Goal: Navigation & Orientation: Understand site structure

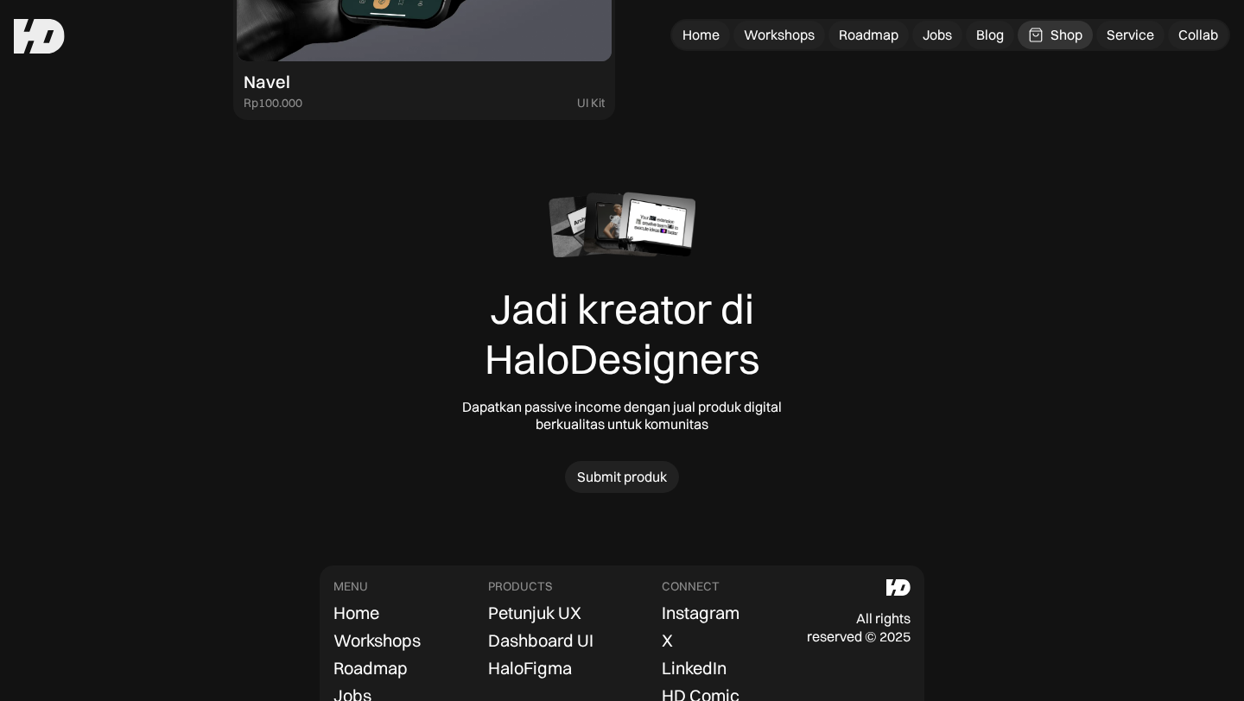
scroll to position [5308, 0]
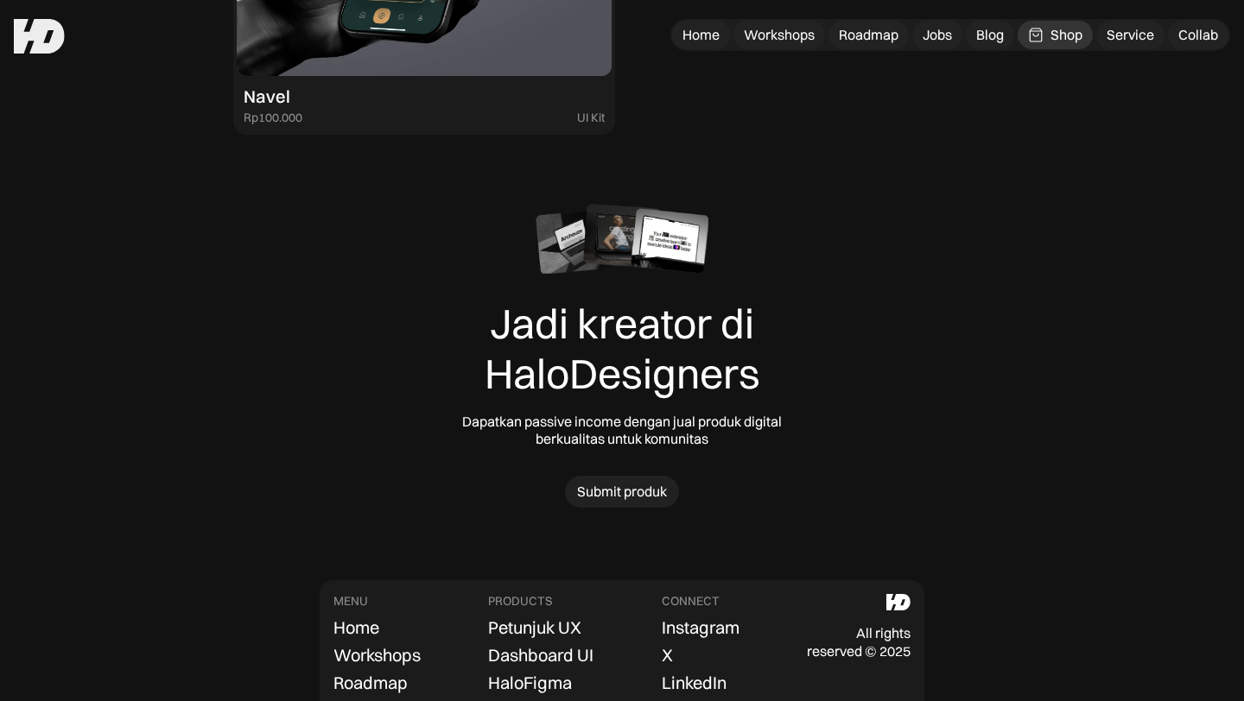
click at [682, 242] on img at bounding box center [670, 240] width 78 height 65
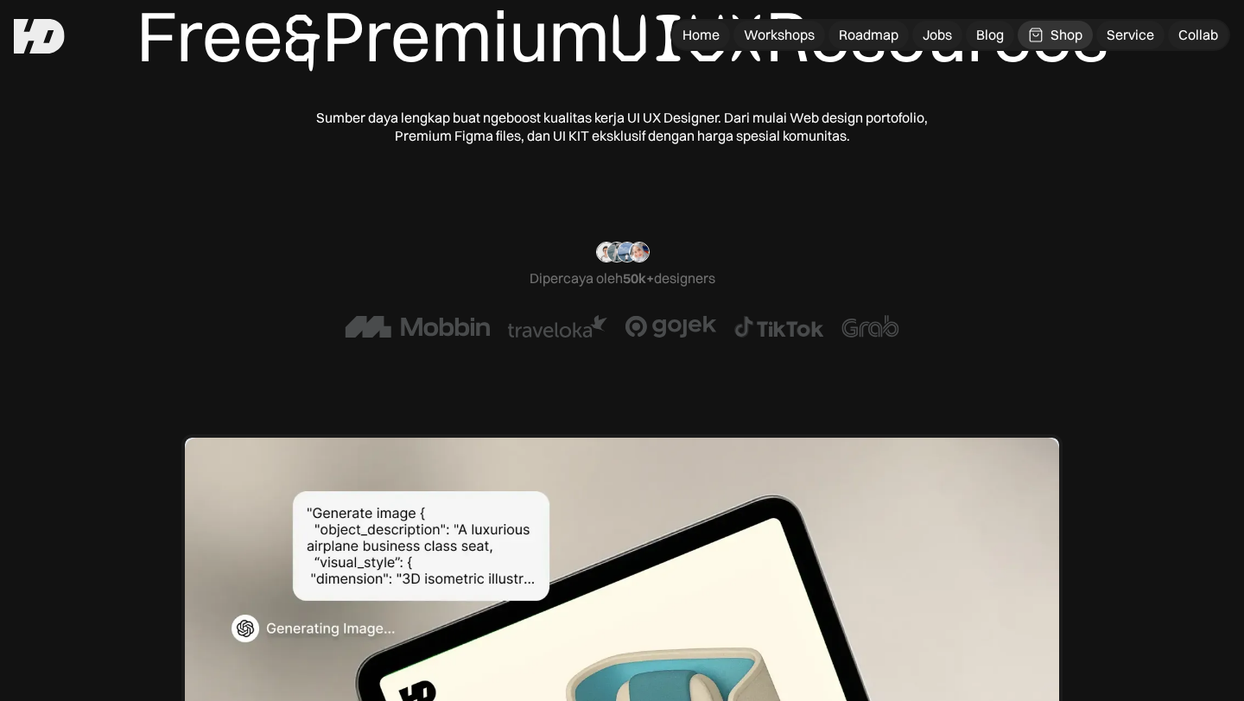
scroll to position [0, 0]
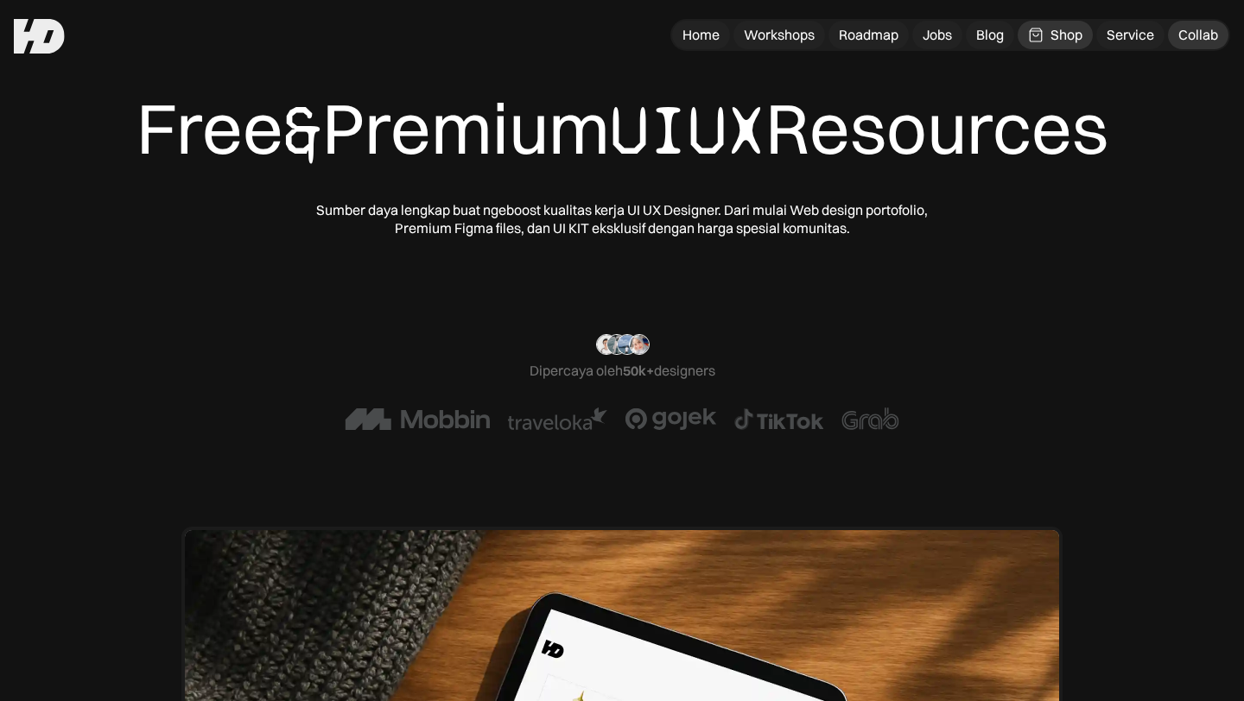
click at [1198, 36] on div "Collab" at bounding box center [1198, 35] width 40 height 18
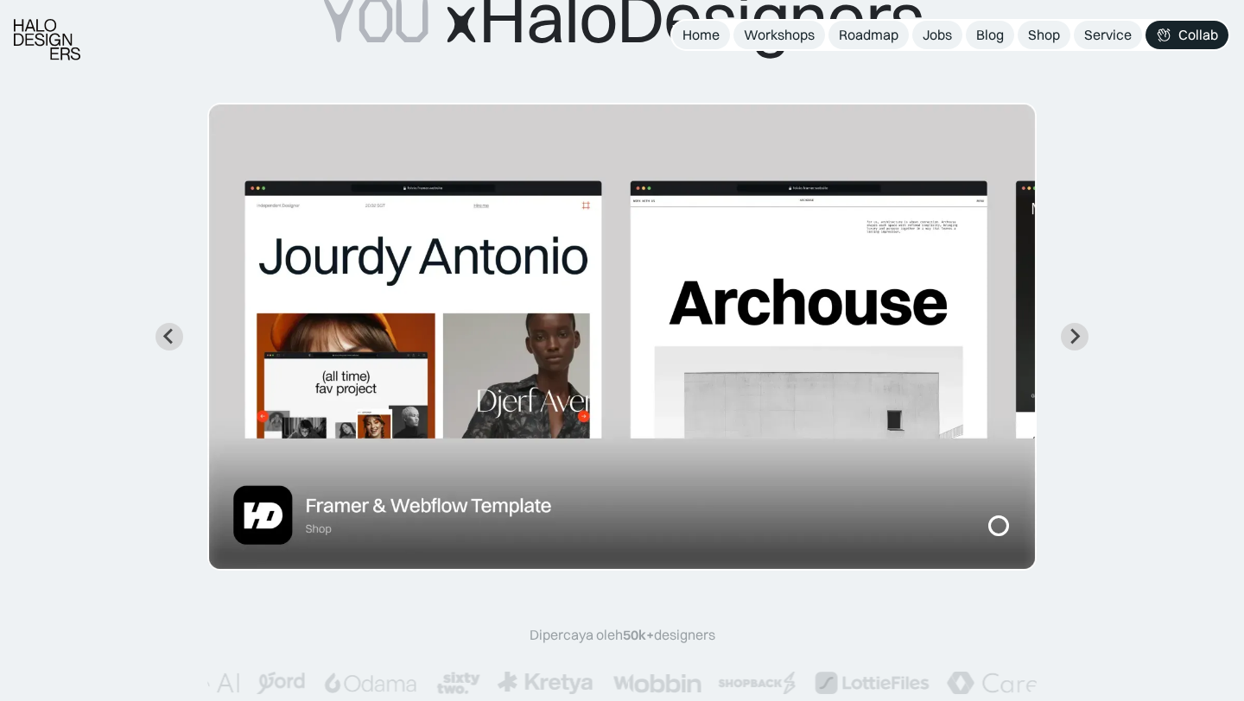
scroll to position [207, 0]
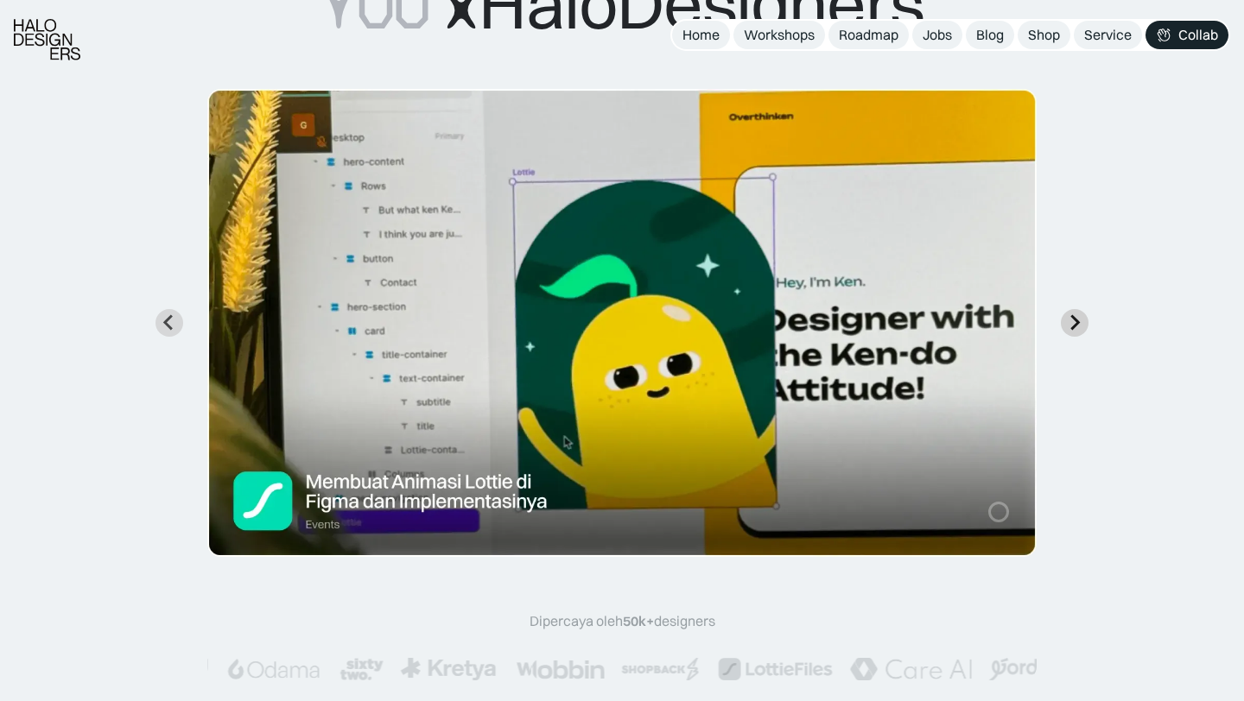
click at [1069, 327] on icon "Next slide" at bounding box center [1074, 322] width 16 height 16
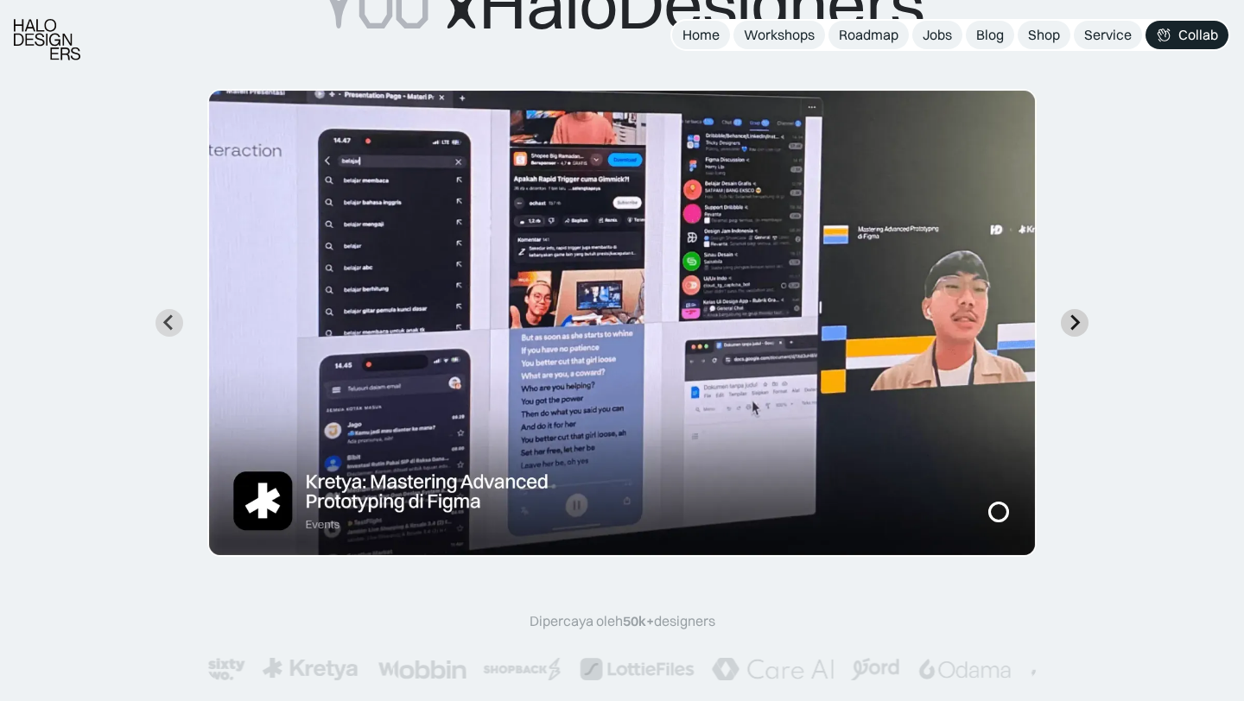
click at [1069, 327] on icon "Next slide" at bounding box center [1074, 322] width 16 height 16
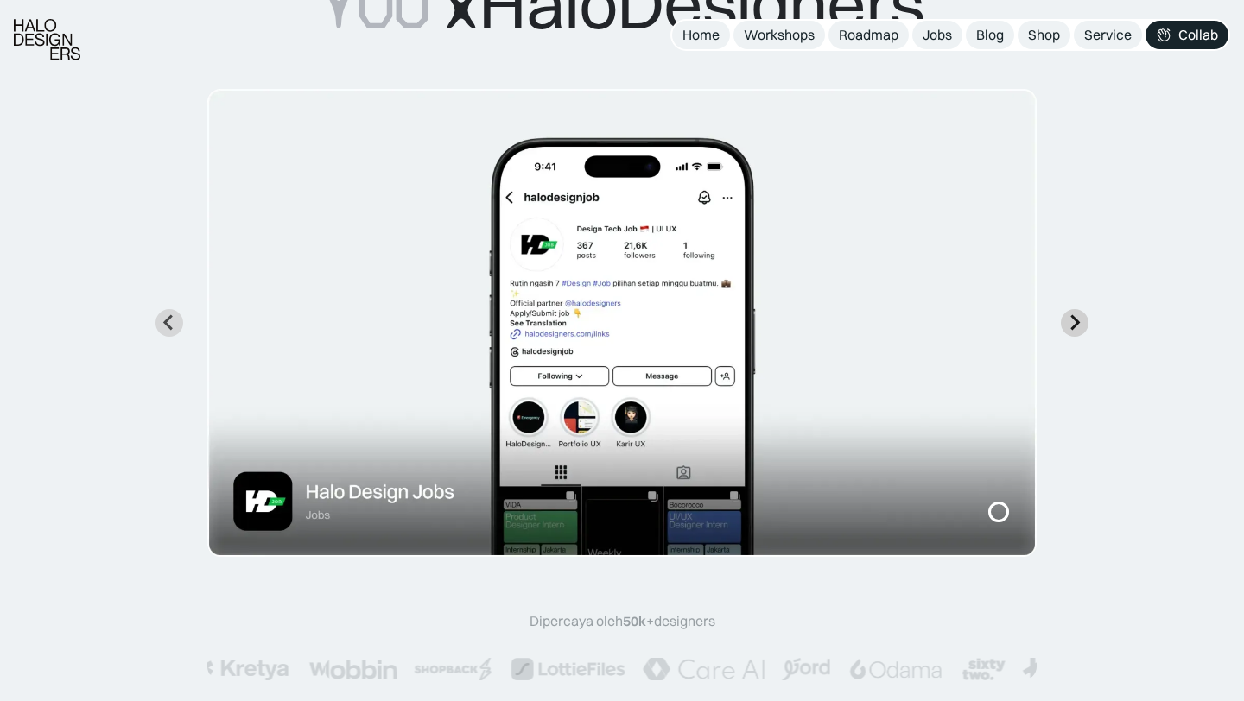
click at [1069, 327] on icon "Next slide" at bounding box center [1074, 322] width 16 height 16
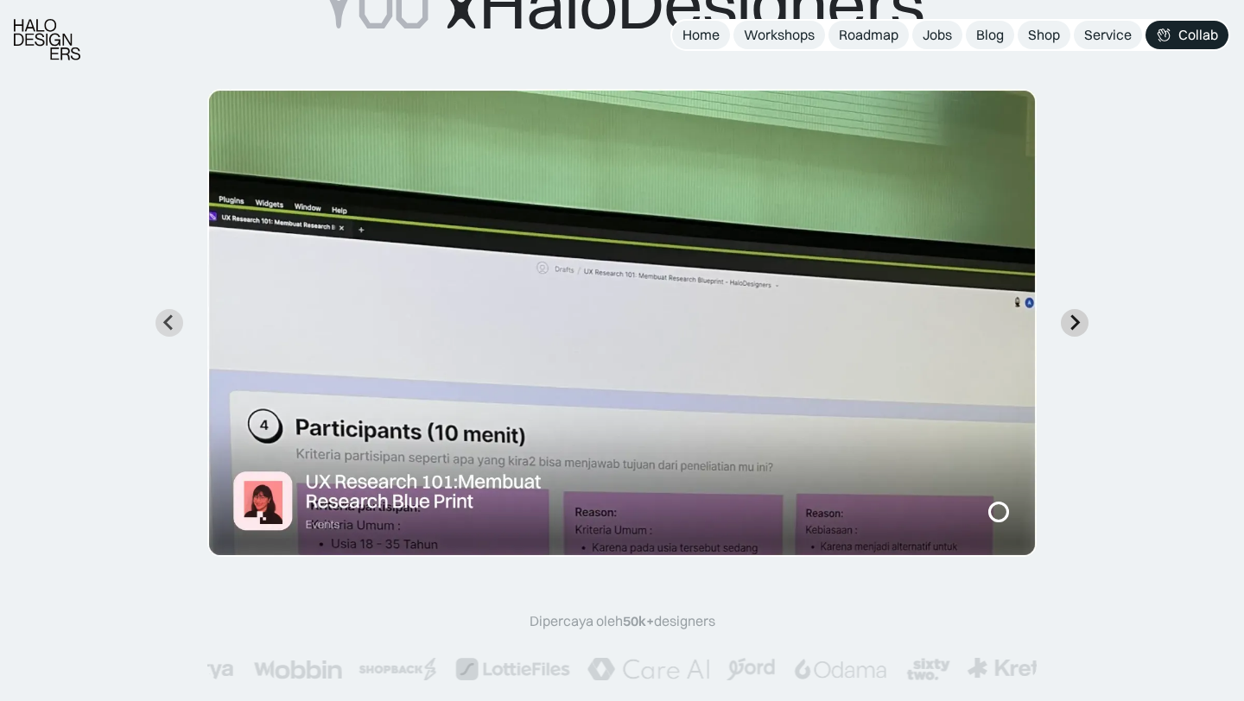
click at [1069, 327] on icon "Next slide" at bounding box center [1074, 322] width 16 height 16
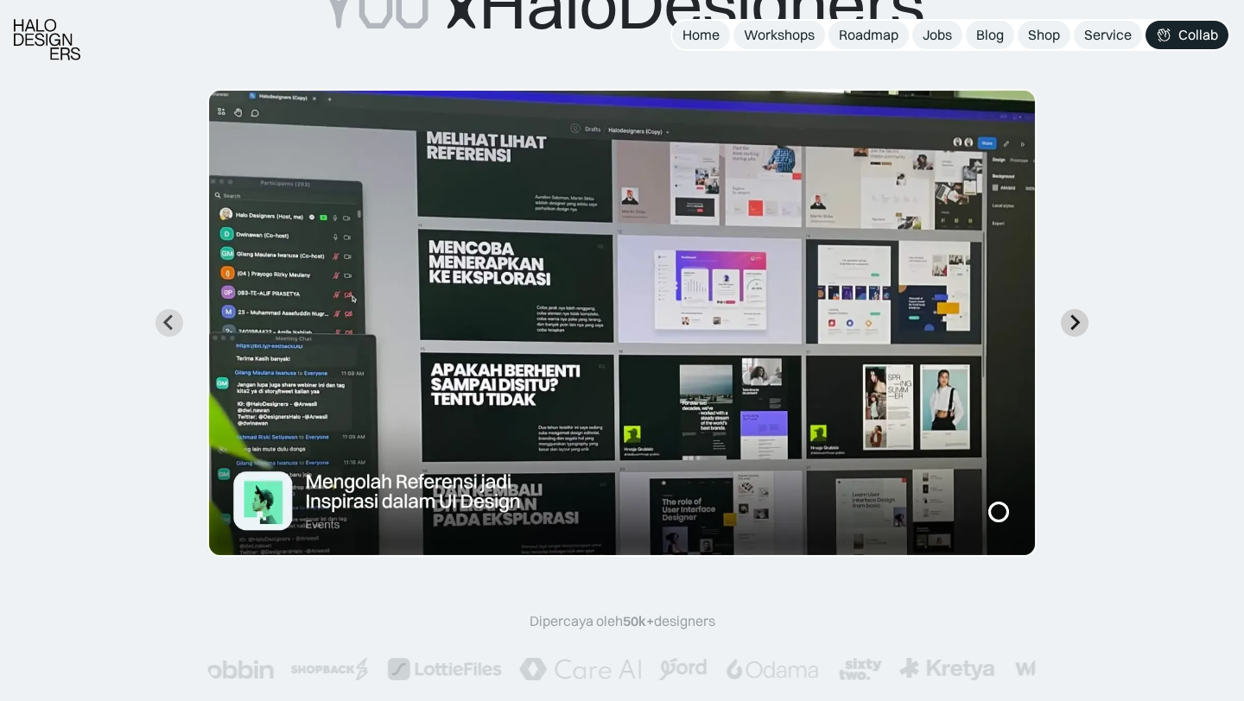
click at [1069, 327] on icon "Next slide" at bounding box center [1074, 322] width 16 height 16
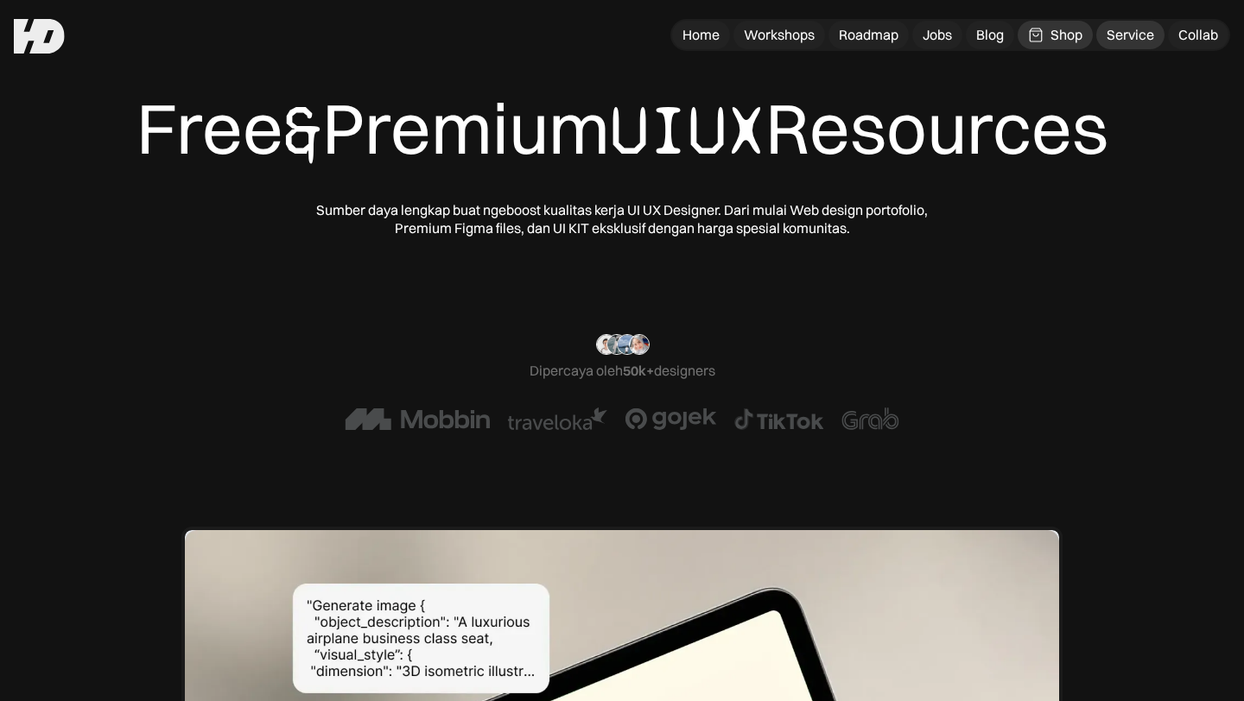
click at [1133, 43] on div "Service" at bounding box center [1131, 35] width 48 height 18
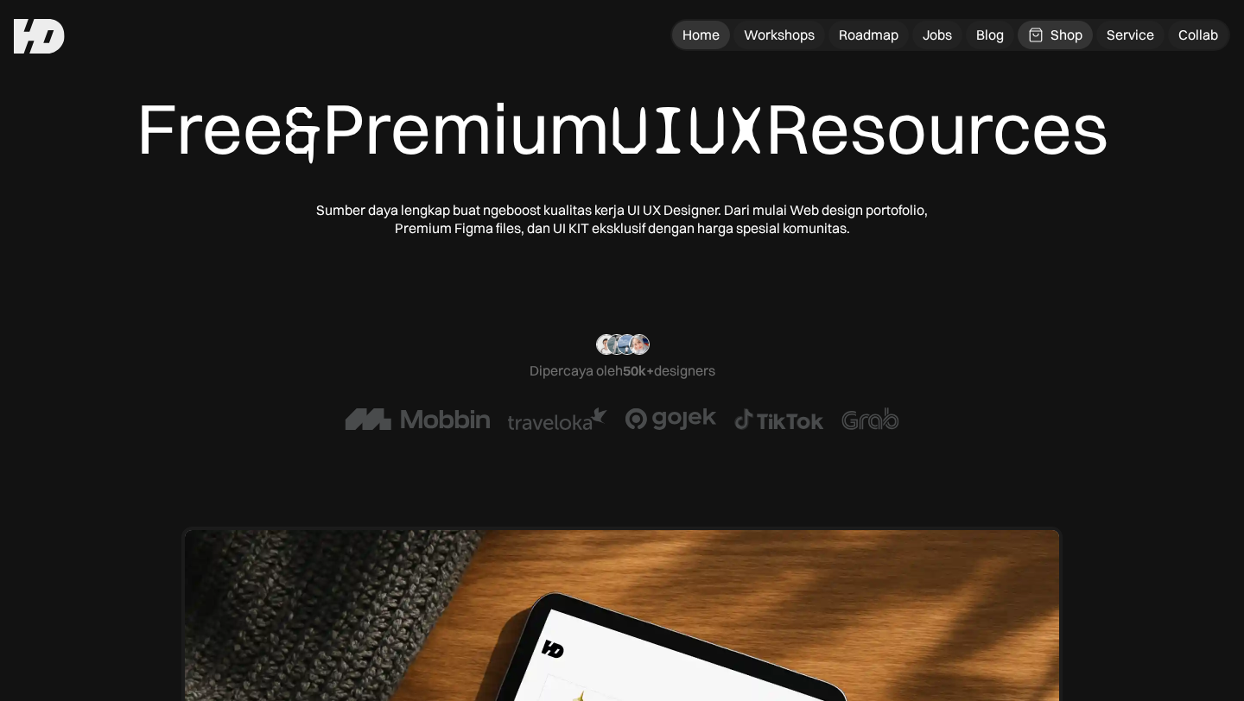
click at [704, 43] on div "Home" at bounding box center [700, 35] width 37 height 18
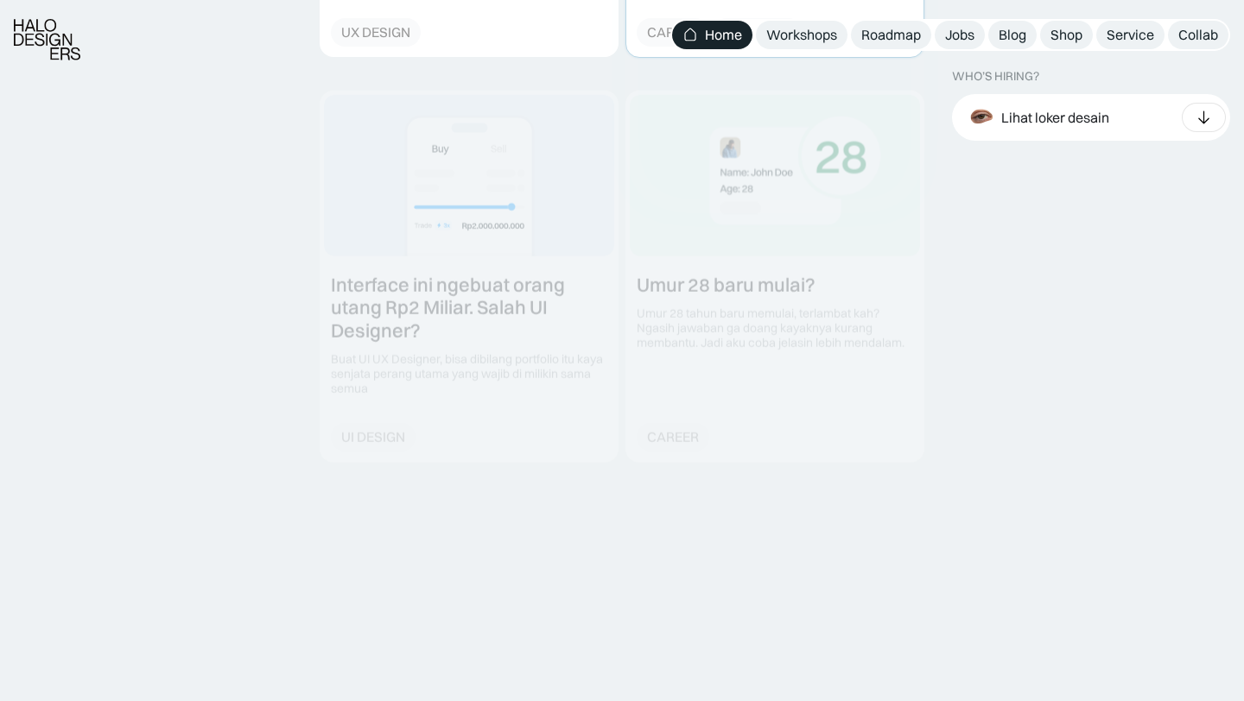
scroll to position [2353, 0]
